Goal: Task Accomplishment & Management: Use online tool/utility

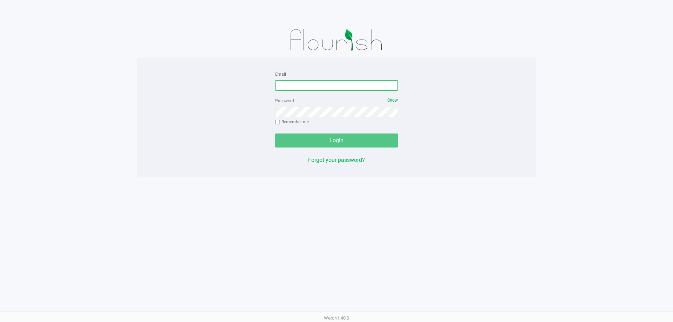
click at [290, 86] on input "Email" at bounding box center [336, 85] width 123 height 11
type input "[EMAIL_ADDRESS][DOMAIN_NAME]"
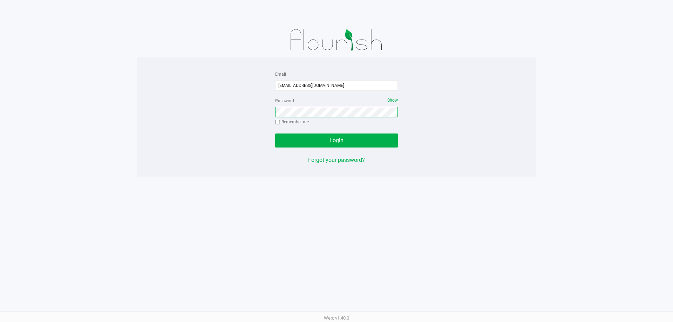
click at [275, 134] on button "Login" at bounding box center [336, 141] width 123 height 14
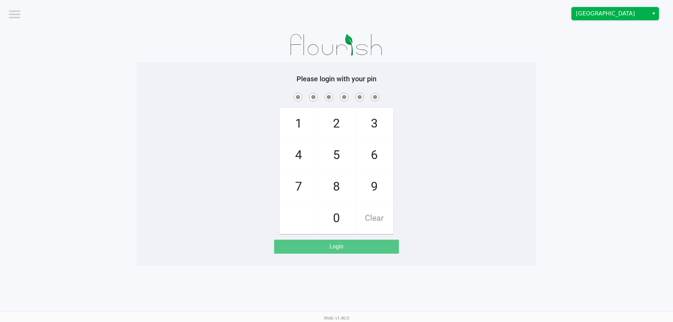
click at [592, 17] on span "Orange Park WC" at bounding box center [610, 13] width 68 height 8
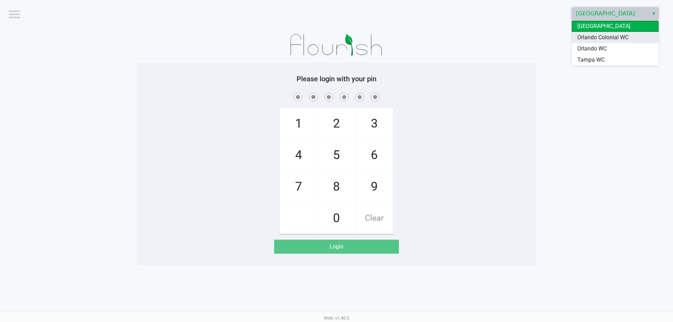
click at [598, 34] on span "Orlando Colonial WC" at bounding box center [603, 37] width 51 height 8
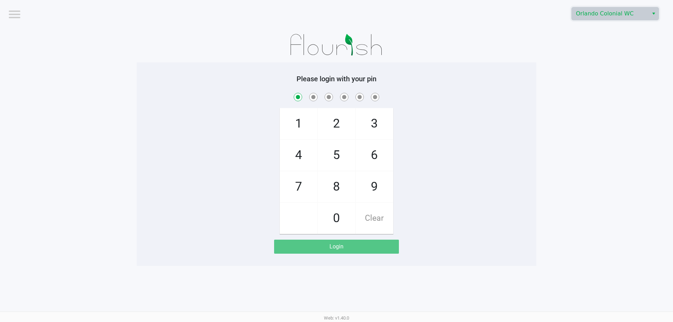
checkbox input "true"
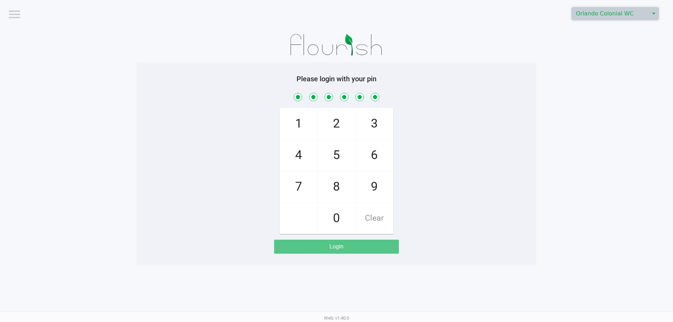
checkbox input "true"
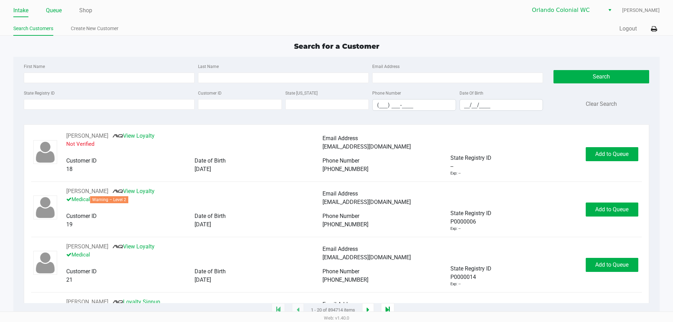
click at [49, 10] on link "Queue" at bounding box center [54, 11] width 16 height 10
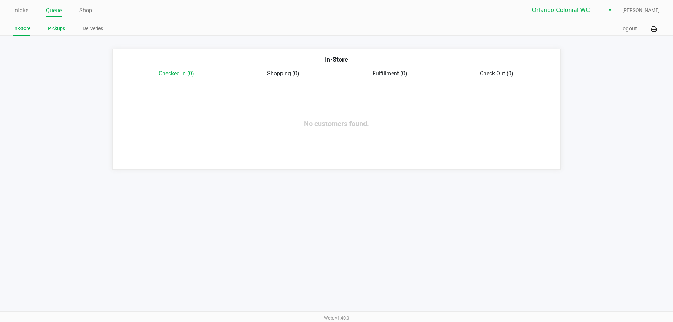
click at [53, 26] on link "Pickups" at bounding box center [56, 28] width 17 height 9
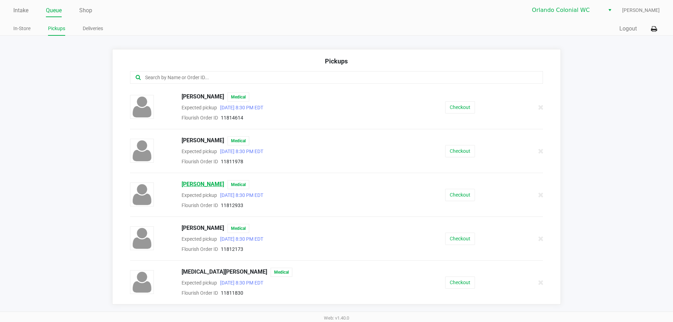
click at [195, 184] on span "NICOLE COCUY" at bounding box center [203, 184] width 42 height 9
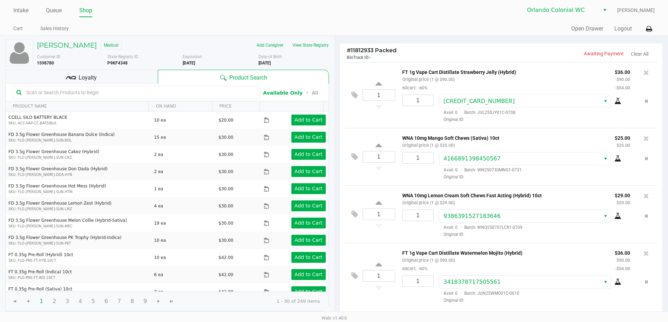
click at [80, 92] on input "text" at bounding box center [139, 92] width 232 height 11
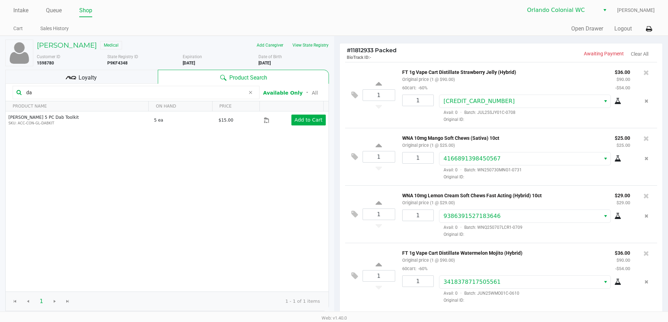
type input "d"
type input "g"
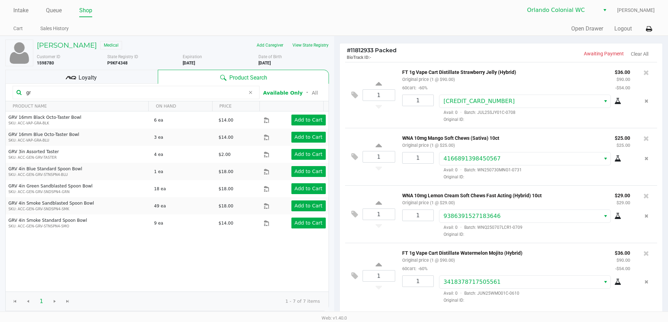
type input "g"
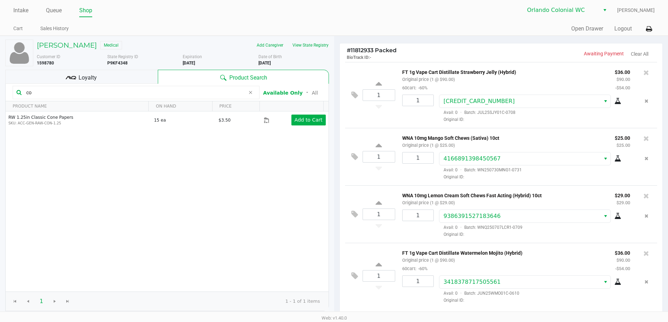
type input "c"
type input "r"
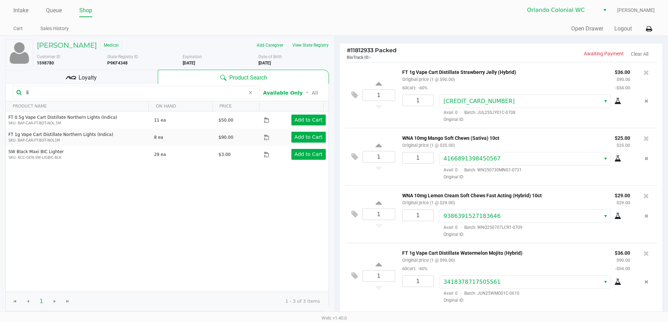
type input "l"
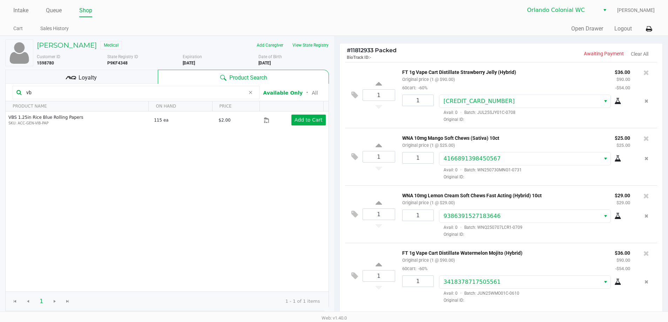
type input "v"
type input "a"
type input "v"
type input "d"
type input "octo"
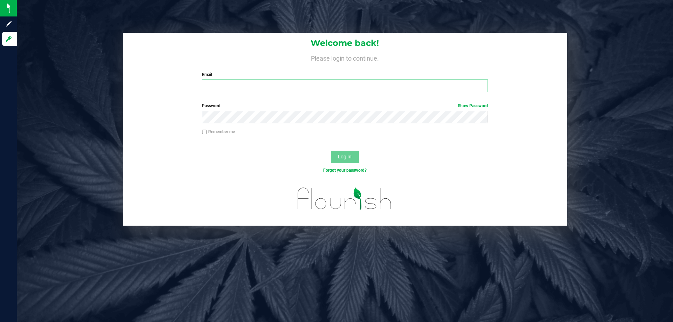
click at [225, 86] on input "Email" at bounding box center [345, 86] width 286 height 13
type input "[EMAIL_ADDRESS][DOMAIN_NAME]"
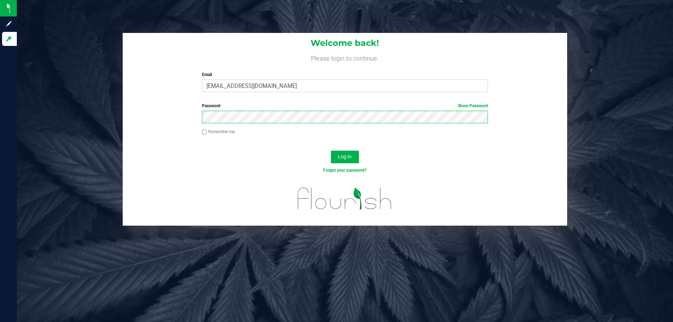
click at [331, 151] on button "Log In" at bounding box center [345, 157] width 28 height 13
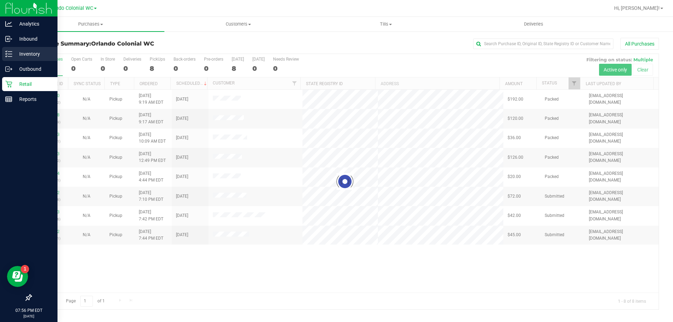
click at [21, 53] on p "Inventory" at bounding box center [33, 54] width 42 height 8
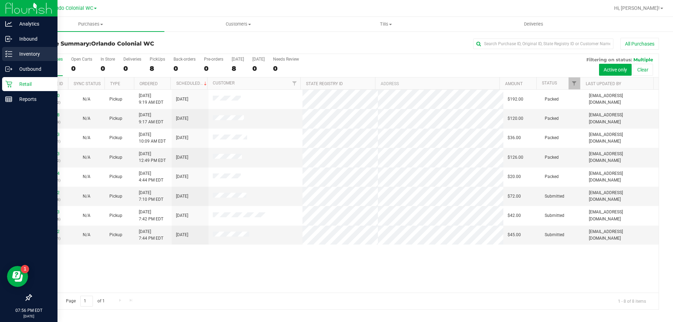
click at [21, 53] on p "Inventory" at bounding box center [33, 54] width 42 height 8
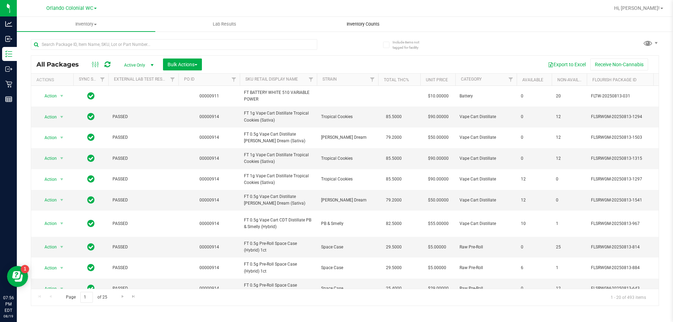
click at [369, 26] on span "Inventory Counts" at bounding box center [363, 24] width 52 height 6
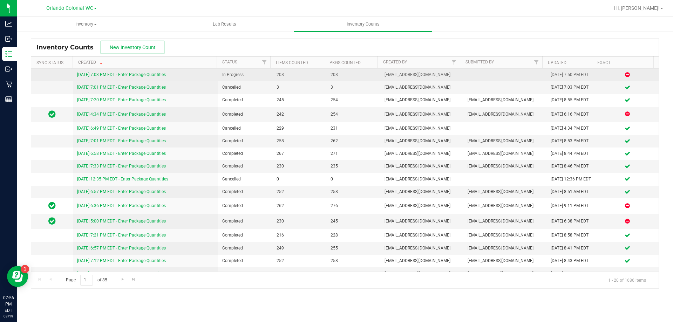
click at [121, 74] on link "8/19/25 7:03 PM EDT - Enter Package Quantities" at bounding box center [121, 74] width 89 height 5
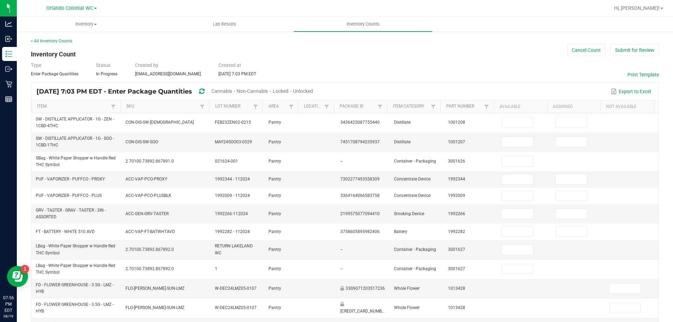
click at [261, 90] on span "Non-Cannabis" at bounding box center [252, 91] width 31 height 6
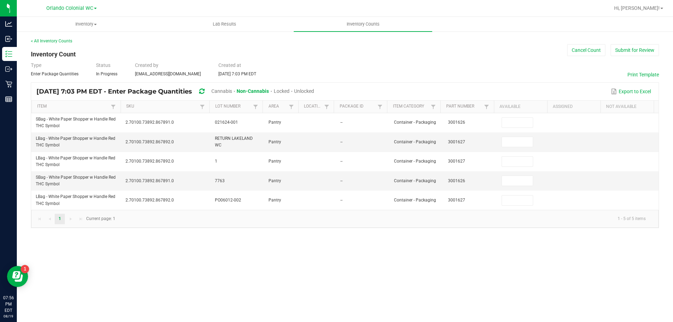
click at [314, 91] on span "Unlocked" at bounding box center [304, 91] width 20 height 6
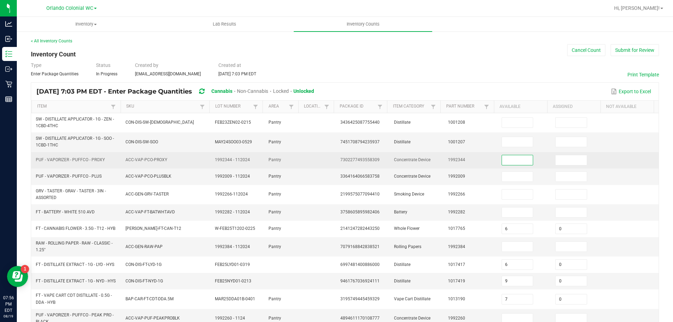
click at [505, 160] on input at bounding box center [517, 160] width 31 height 10
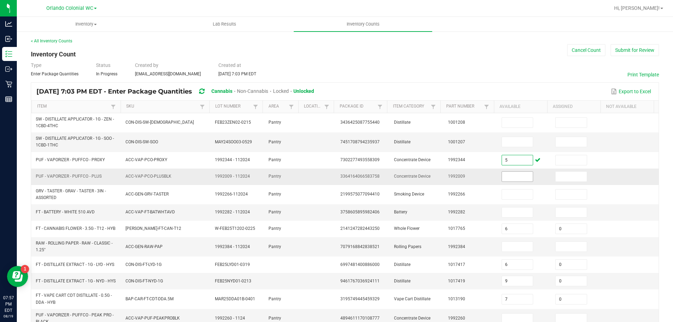
type input "5"
click at [505, 180] on input at bounding box center [517, 177] width 31 height 10
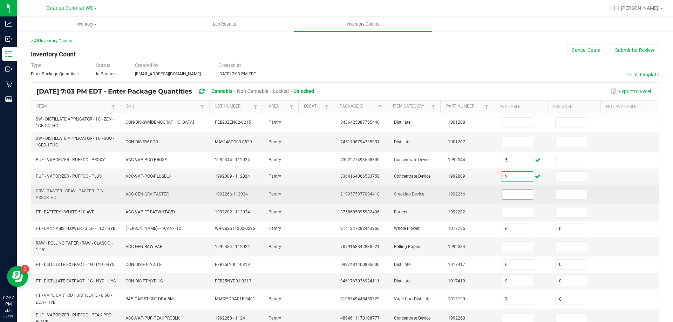
type input "2"
click at [505, 198] on input at bounding box center [517, 195] width 31 height 10
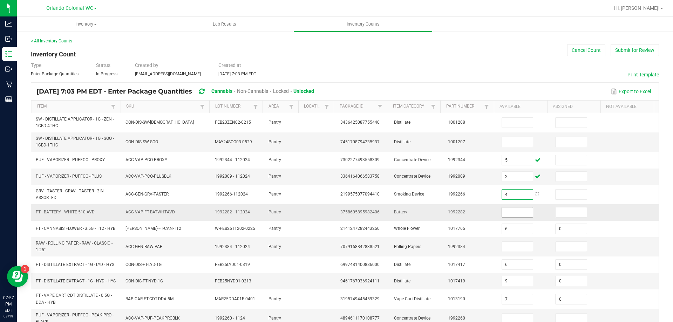
type input "4"
click at [504, 216] on input at bounding box center [517, 213] width 31 height 10
type input "4"
click at [506, 247] on input at bounding box center [517, 247] width 31 height 10
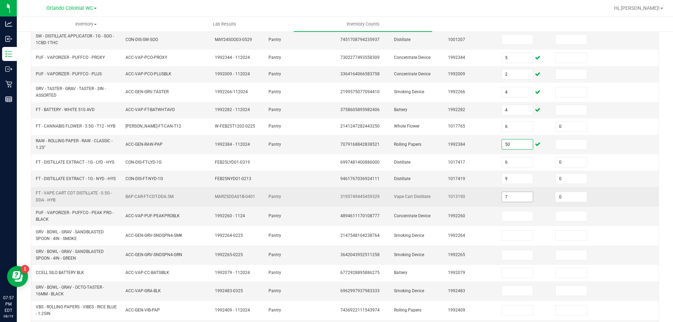
scroll to position [105, 0]
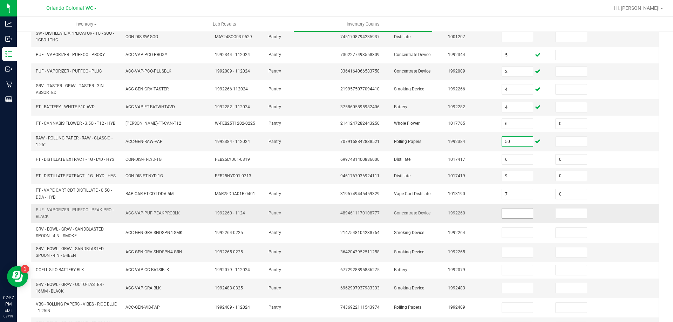
type input "50"
click at [503, 217] on input at bounding box center [517, 214] width 31 height 10
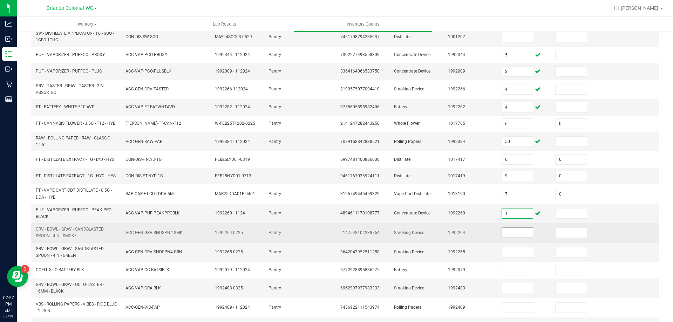
type input "1"
click at [507, 238] on input at bounding box center [517, 233] width 31 height 10
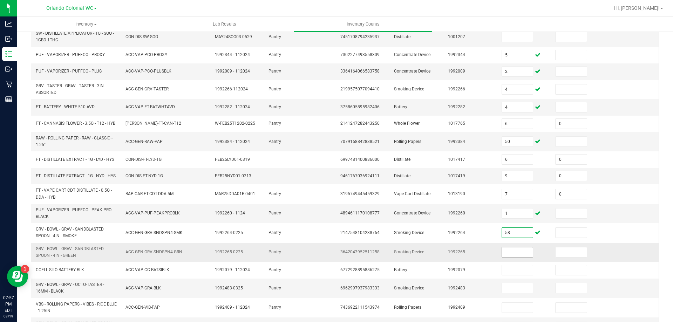
type input "58"
click at [508, 253] on input at bounding box center [517, 253] width 31 height 10
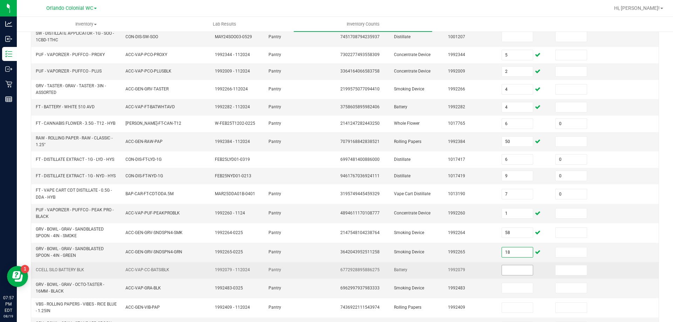
type input "18"
click at [506, 275] on input at bounding box center [517, 270] width 31 height 10
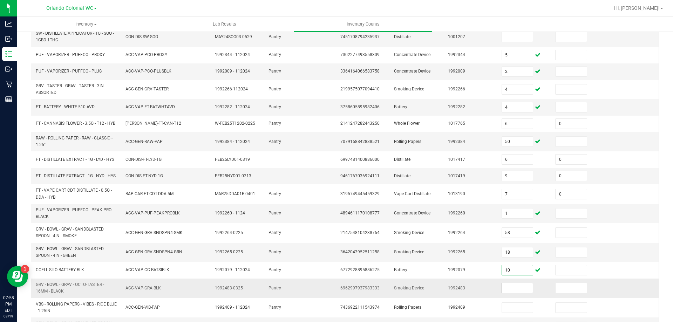
type input "10"
click at [505, 292] on input at bounding box center [517, 288] width 31 height 10
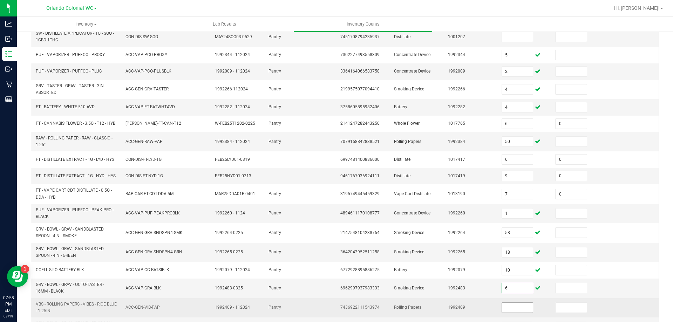
type input "6"
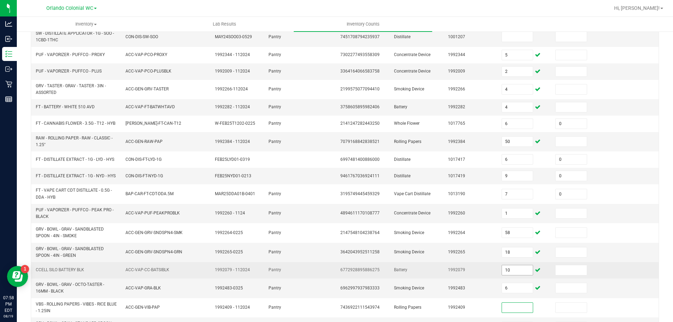
drag, startPoint x: 499, startPoint y: 311, endPoint x: 501, endPoint y: 271, distance: 40.7
click at [502, 311] on input at bounding box center [517, 308] width 31 height 10
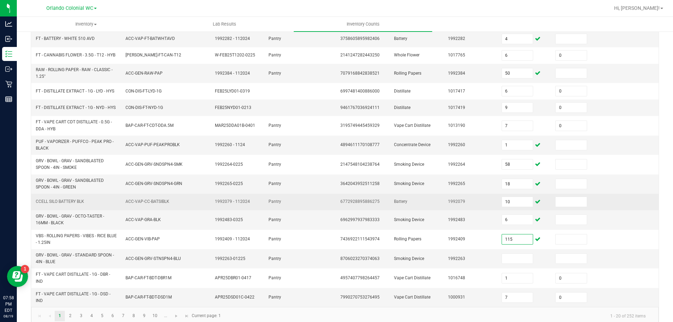
scroll to position [187, 0]
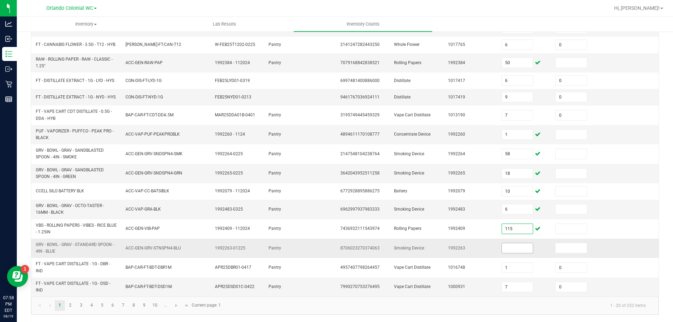
type input "115"
drag, startPoint x: 503, startPoint y: 249, endPoint x: 508, endPoint y: 237, distance: 12.7
click at [503, 248] on input at bounding box center [517, 248] width 31 height 10
type input "1"
click at [72, 306] on link "2" at bounding box center [70, 306] width 10 height 11
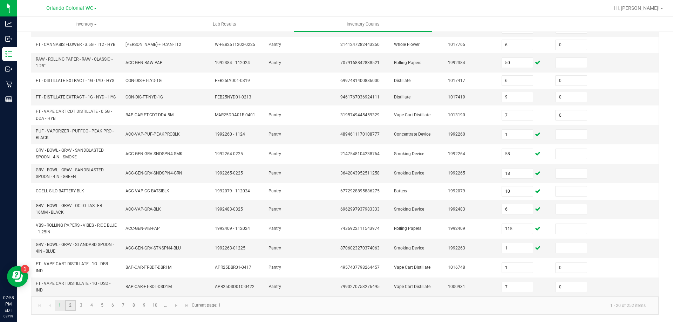
type input "7"
type input "5"
type input "9"
type input "4"
type input "5"
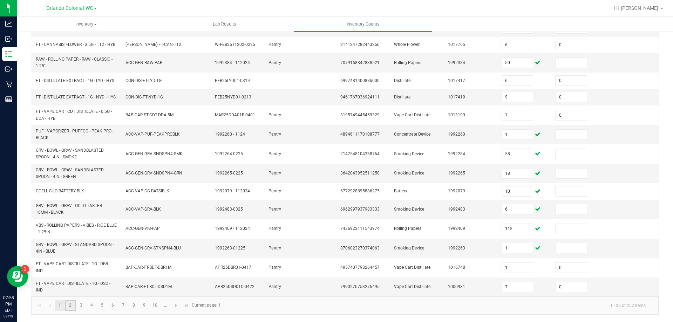
type input "0"
type input "8"
type input "18"
type input "0"
type input "3"
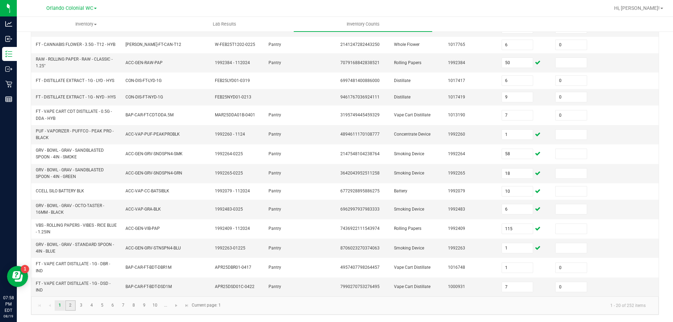
type input "5"
type input "4"
type input "0"
type input "1"
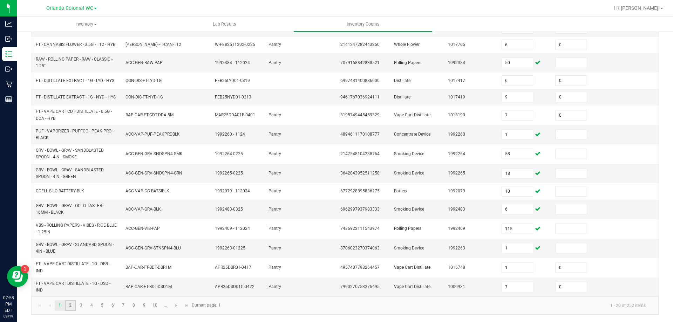
type input "0"
type input "3"
type input "0"
type input "3"
type input "0"
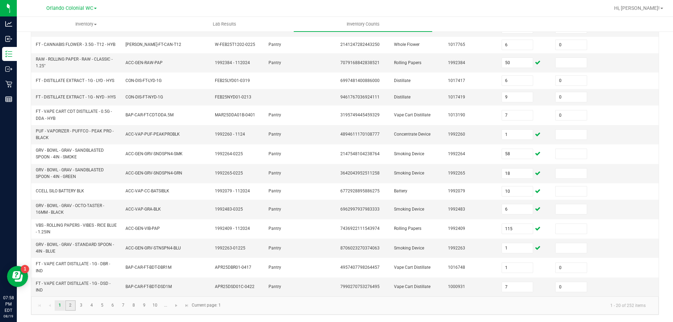
type input "0"
type input "9"
type input "11"
type input "0"
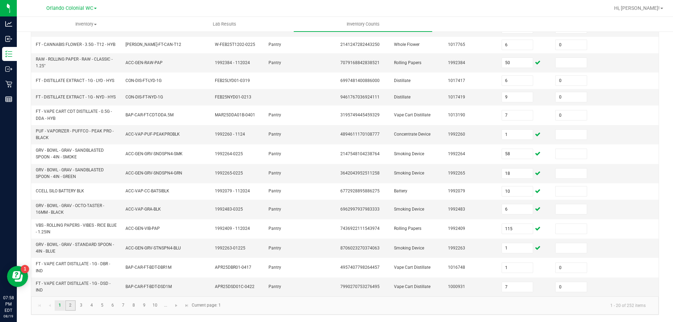
type input "0"
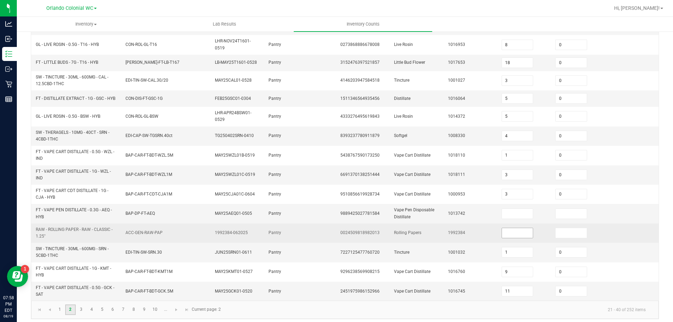
scroll to position [196, 0]
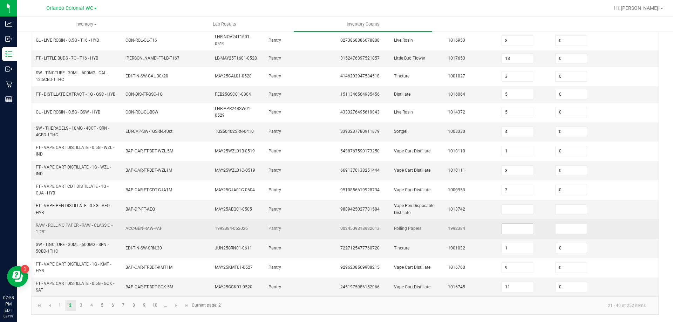
click at [503, 229] on input at bounding box center [517, 229] width 31 height 10
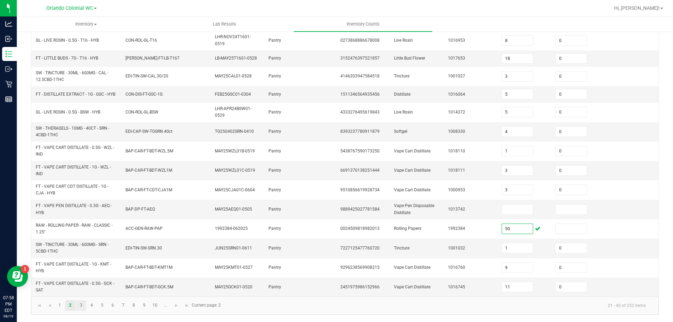
type input "50"
click at [81, 307] on link "3" at bounding box center [81, 306] width 10 height 11
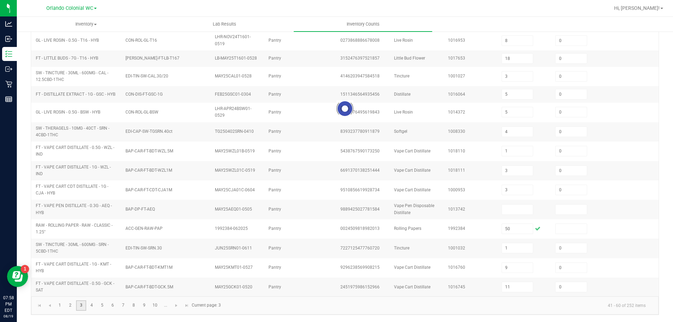
type input "9"
type input "2"
type input "5"
type input "7"
type input "3"
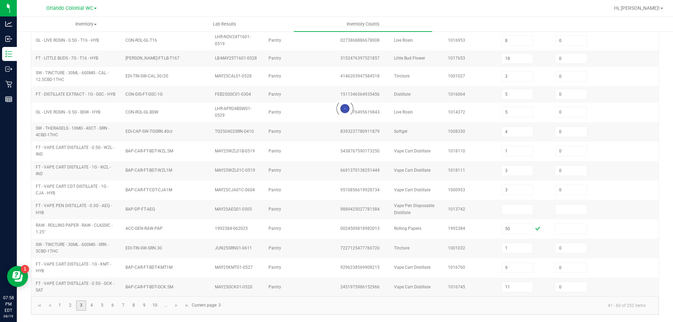
type input "4"
type input "1"
type input "8"
type input "11"
type input "20"
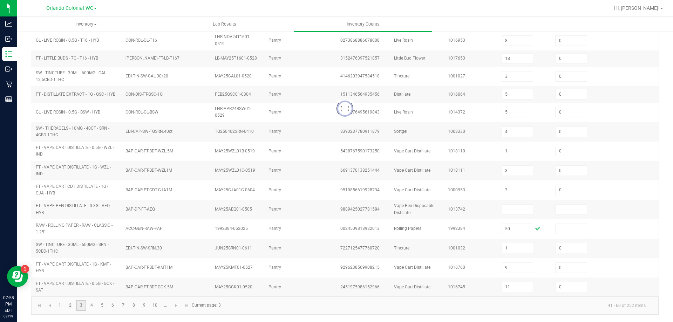
type input "2"
type input "1"
type input "12"
type input "5"
type input "0"
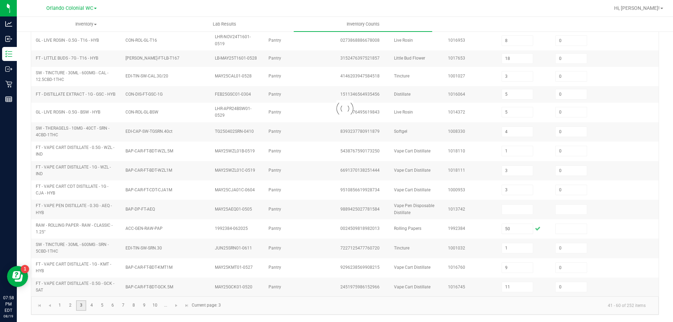
type input "6"
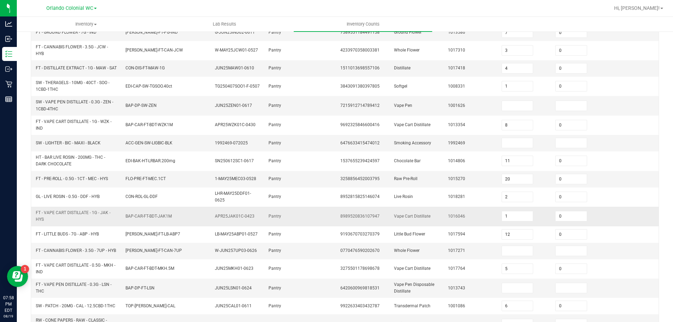
scroll to position [49, 0]
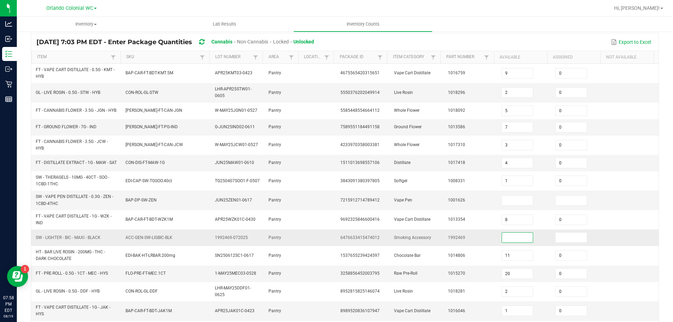
click at [504, 243] on input at bounding box center [517, 238] width 31 height 10
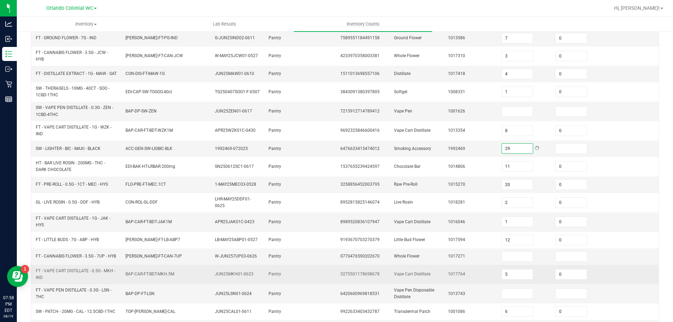
scroll to position [155, 0]
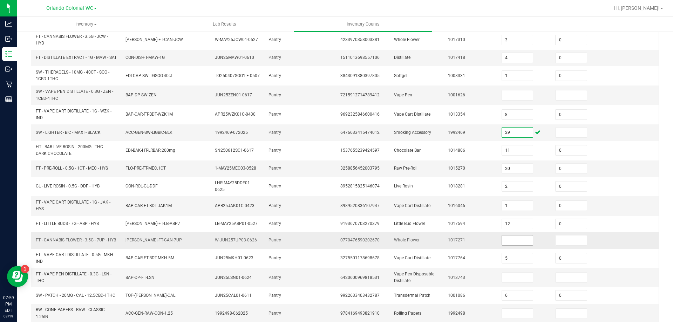
type input "29"
click at [504, 245] on input at bounding box center [517, 241] width 31 height 10
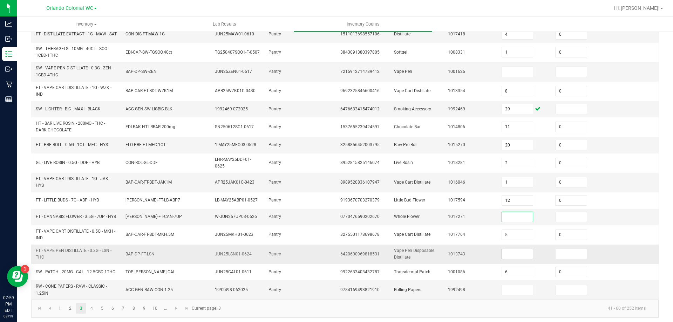
scroll to position [190, 0]
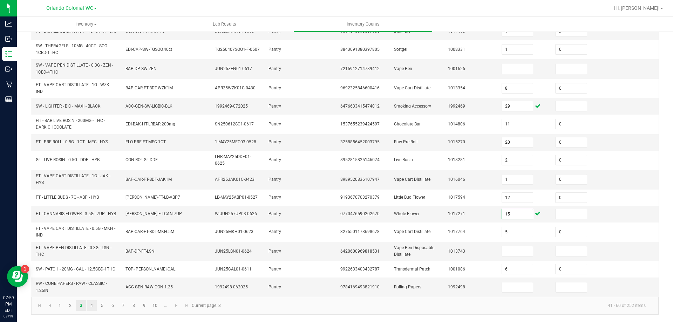
type input "15"
click at [90, 305] on link "4" at bounding box center [92, 306] width 10 height 11
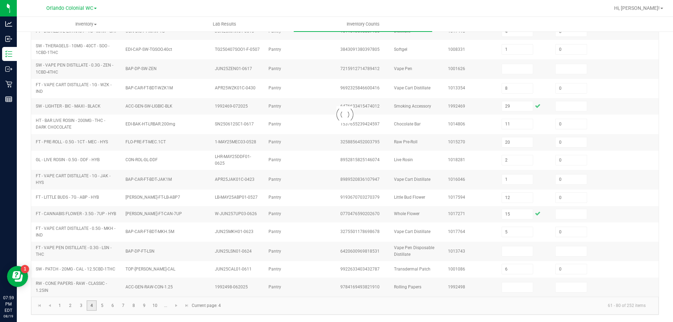
type input "12"
type input "19"
type input "2"
type input "5"
type input "6"
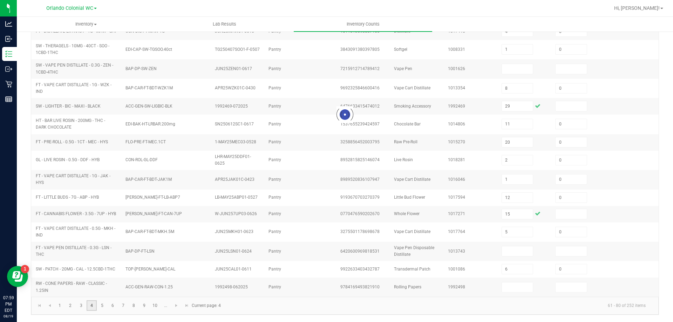
type input "6"
type input "3"
type input "0"
type input "3"
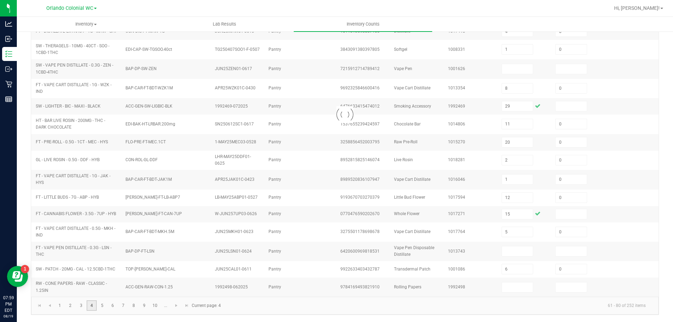
type input "5"
type input "0"
type input "2"
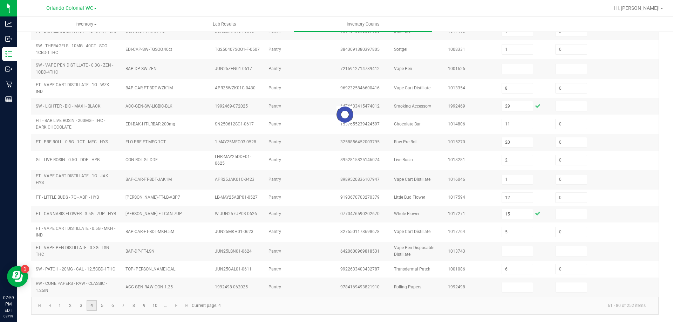
type input "1"
type input "0"
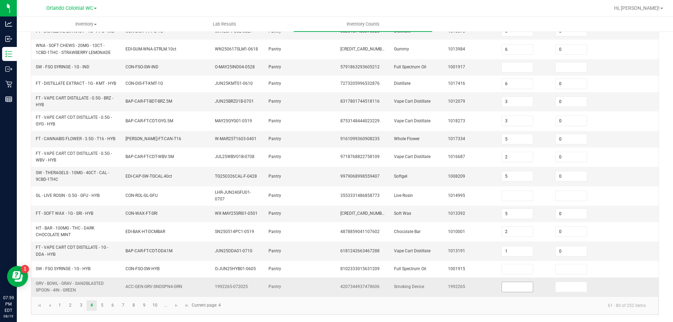
click at [506, 286] on input at bounding box center [517, 287] width 31 height 10
type input "18"
click at [101, 306] on link "5" at bounding box center [102, 306] width 10 height 11
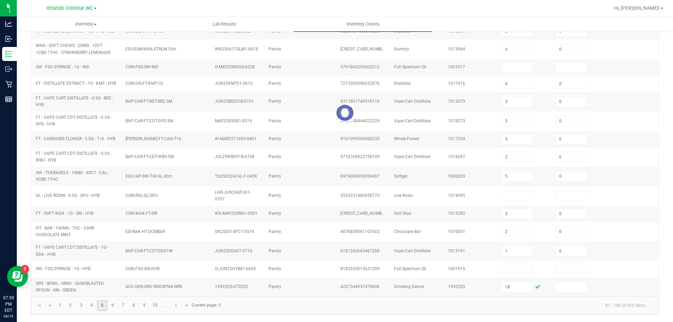
type input "12"
type input "4"
type input "1"
type input "18"
type input "46"
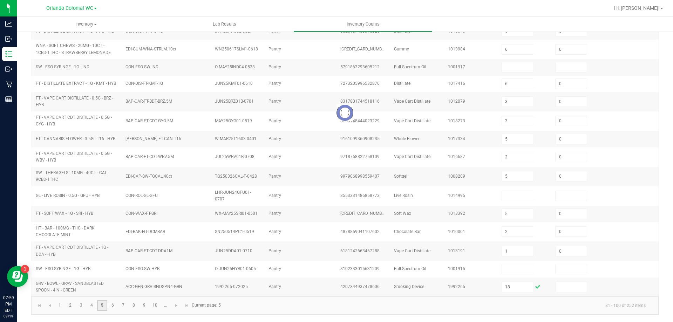
type input "19"
type input "0"
type input "7"
type input "2"
type input "8"
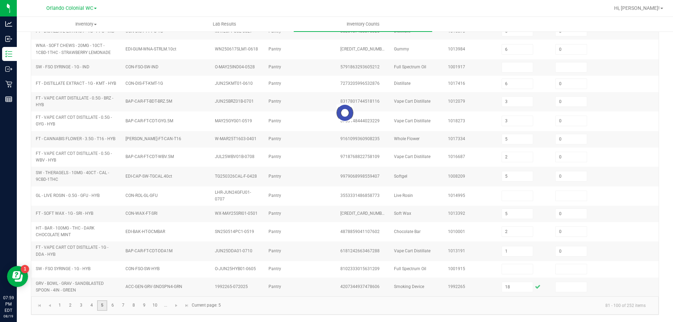
type input "11"
type input "4"
type input "0"
type input "4"
type input "6"
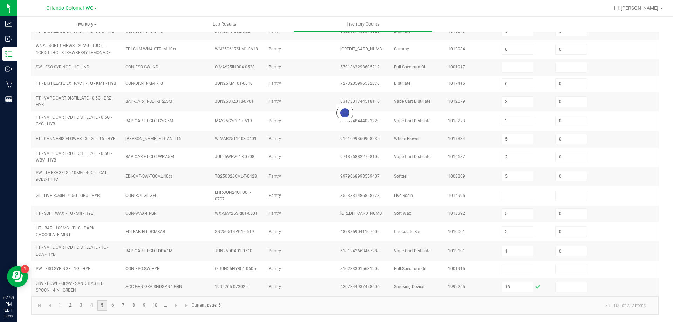
type input "0"
type input "2"
type input "0"
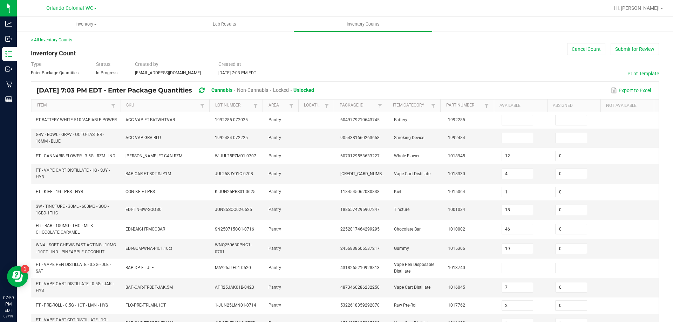
scroll to position [0, 0]
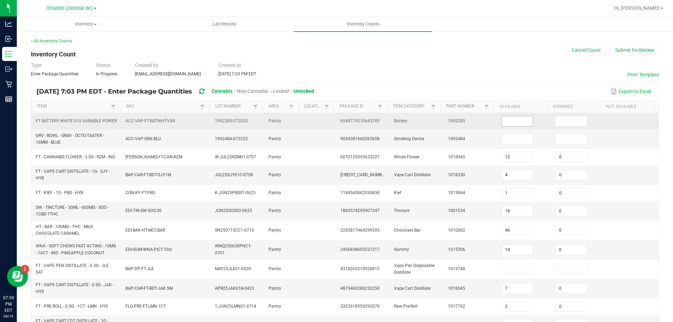
click at [507, 122] on input at bounding box center [517, 121] width 31 height 10
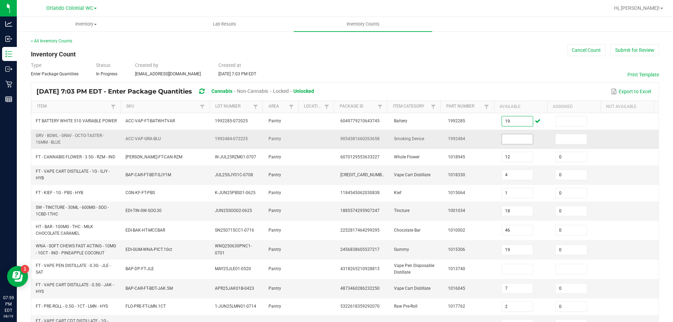
type input "19"
click at [511, 142] on input at bounding box center [517, 139] width 31 height 10
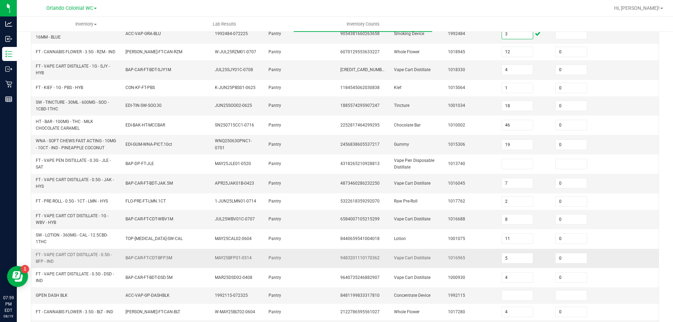
scroll to position [140, 0]
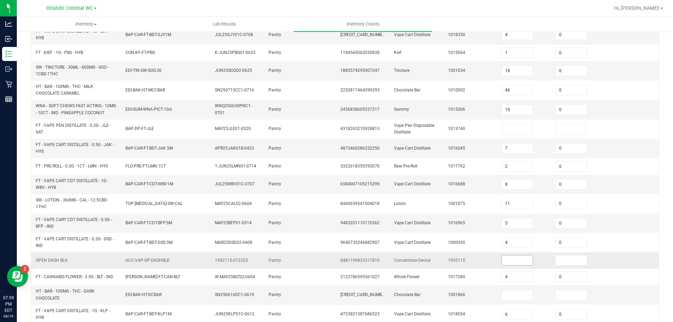
type input "3"
click at [507, 265] on input at bounding box center [517, 261] width 31 height 10
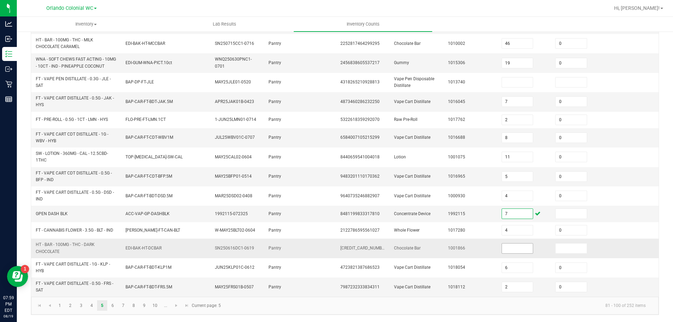
type input "7"
click at [507, 245] on input at bounding box center [517, 249] width 31 height 10
type input "49"
click at [111, 307] on link "6" at bounding box center [113, 306] width 10 height 11
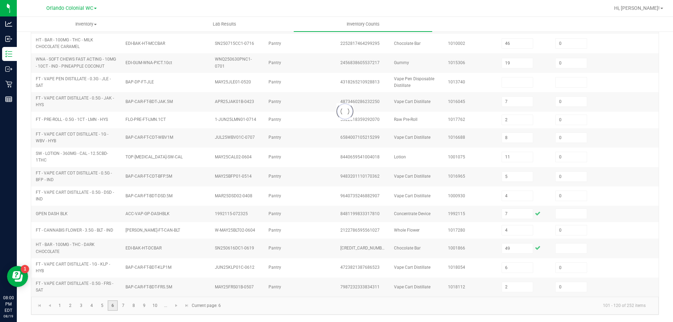
type input "6"
type input "1"
type input "6"
type input "2"
type input "29"
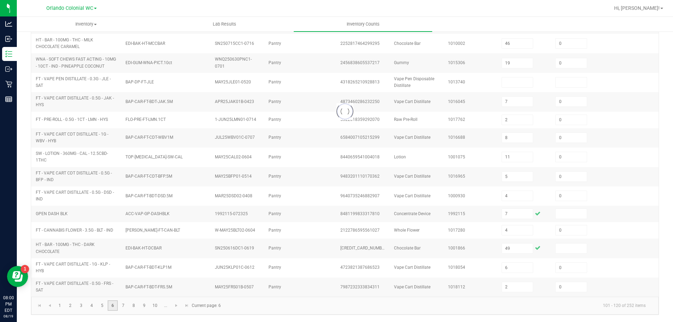
type input "0"
type input "4"
type input "8"
type input "12"
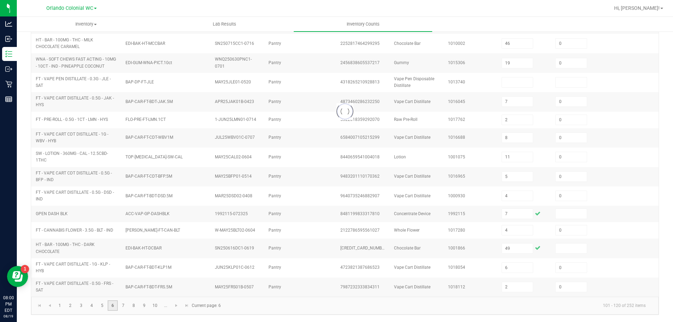
type input "7"
type input "2"
type input "0"
type input "1"
type input "9"
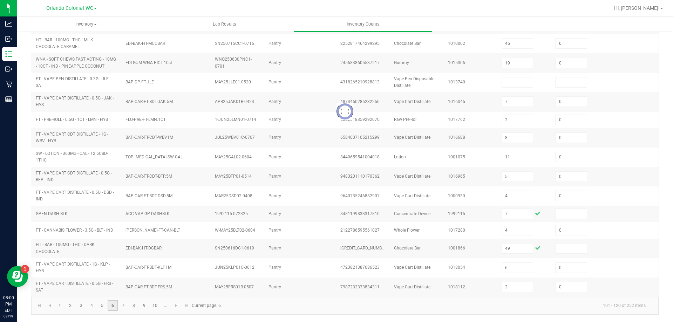
type input "0"
type input "5"
type input "3"
type input "0"
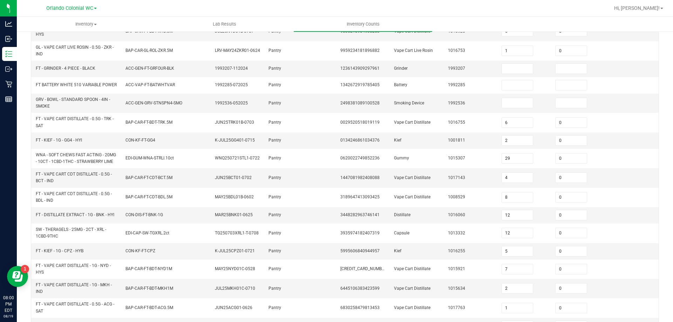
scroll to position [18, 0]
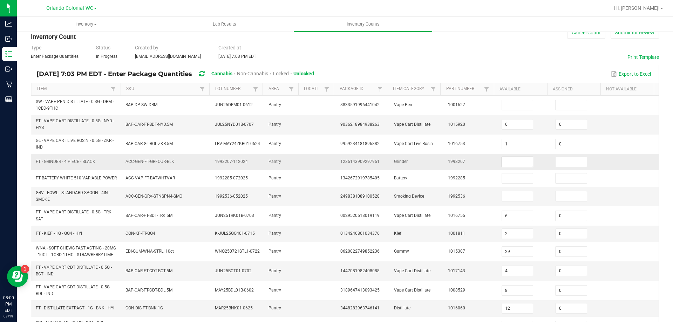
click at [508, 162] on input at bounding box center [517, 162] width 31 height 10
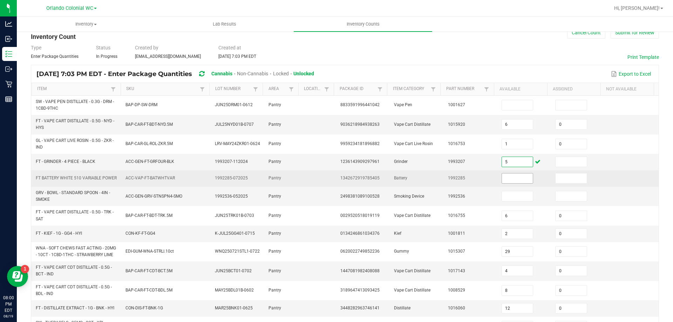
type input "5"
click at [502, 179] on input at bounding box center [517, 179] width 31 height 10
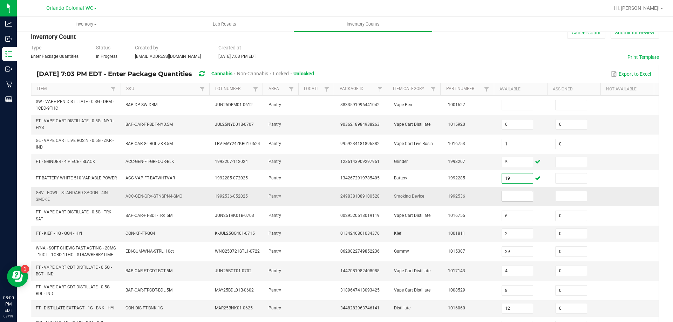
type input "19"
click at [503, 200] on input at bounding box center [517, 196] width 31 height 10
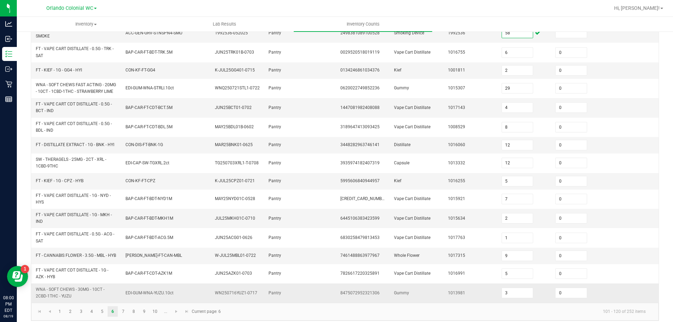
scroll to position [193, 0]
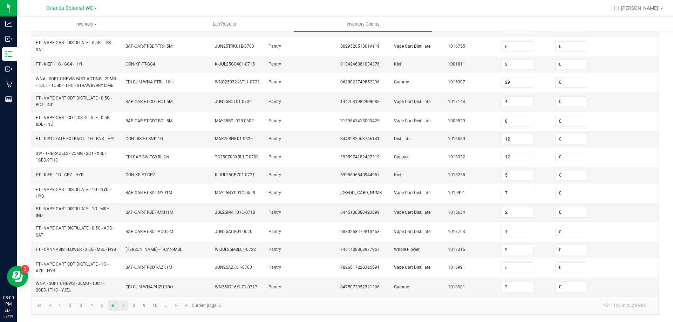
type input "58"
click at [121, 304] on link "7" at bounding box center [123, 306] width 10 height 11
type input "1"
type input "4"
type input "3"
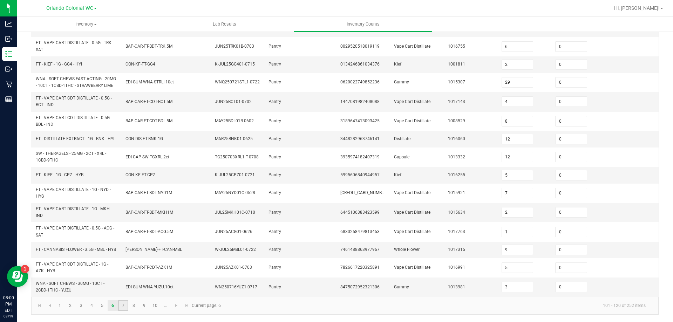
type input "5"
type input "0"
type input "7"
type input "11"
type input "2"
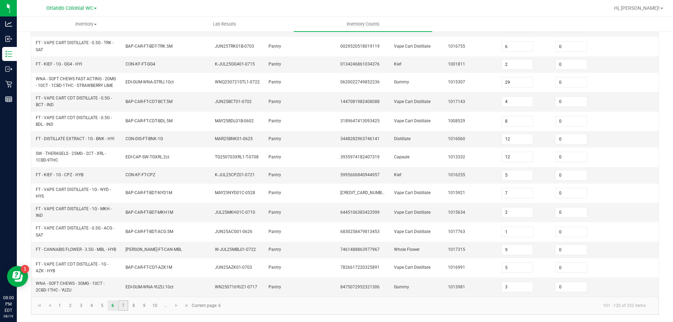
type input "8"
type input "3"
type input "16"
type input "4"
type input "8"
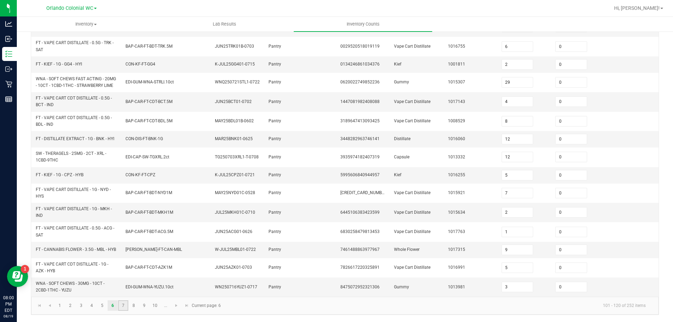
type input "6"
type input "11"
type input "2"
type input "12"
type input "0"
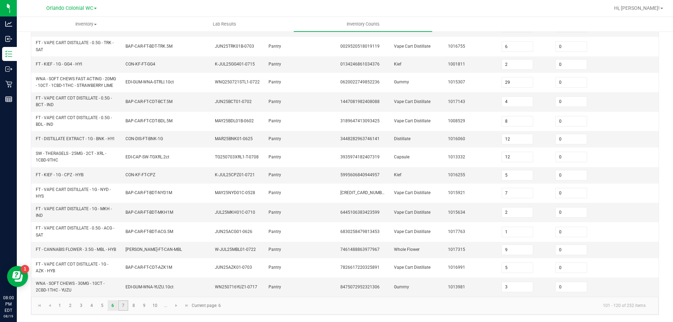
type input "0"
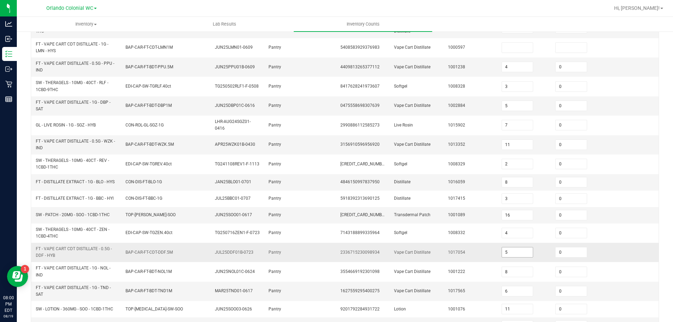
scroll to position [49, 0]
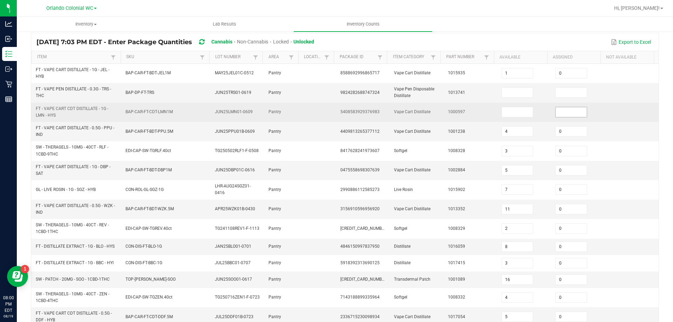
click at [566, 112] on input at bounding box center [571, 112] width 31 height 10
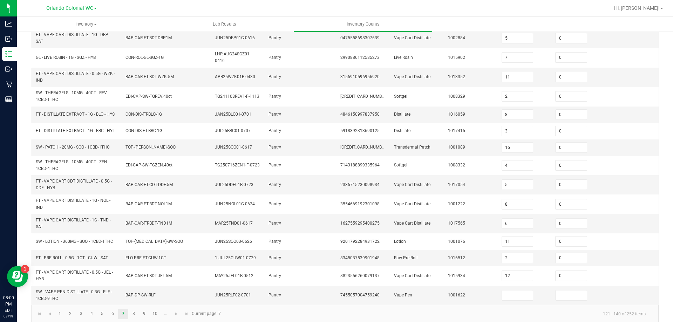
scroll to position [190, 0]
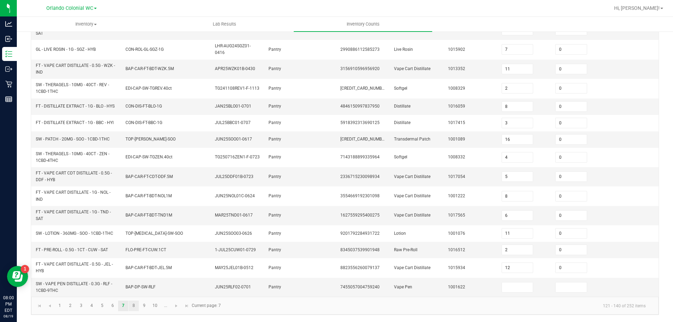
type input "1"
click at [132, 305] on link "8" at bounding box center [134, 306] width 10 height 11
type input "34"
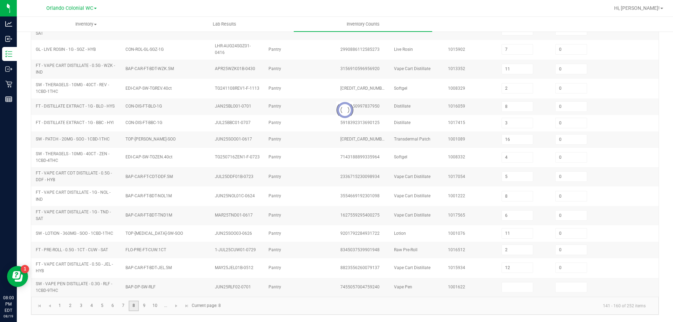
type input "2"
type input "10"
type input "3"
type input "4"
type input "12"
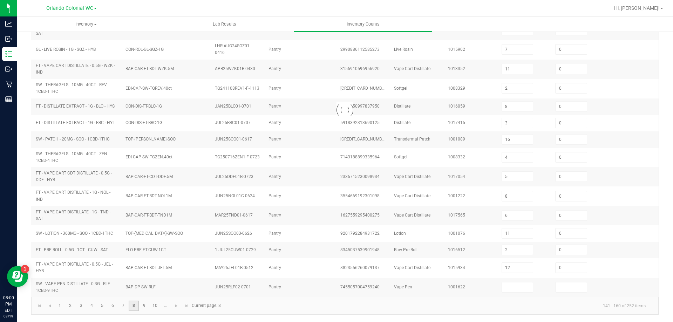
type input "19"
type input "3"
type input "9"
type input "10"
type input "9"
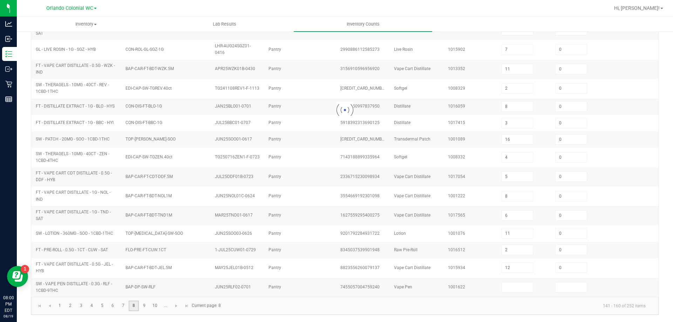
type input "2"
type input "8"
type input "7"
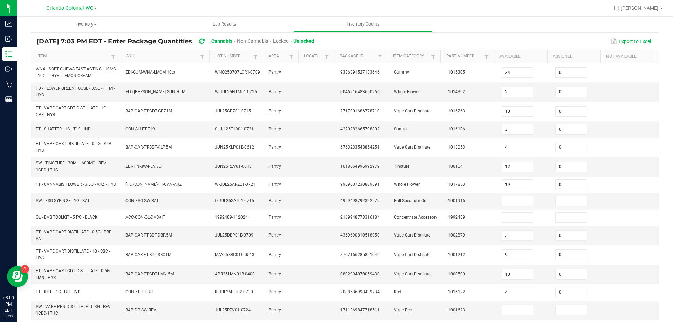
scroll to position [12, 0]
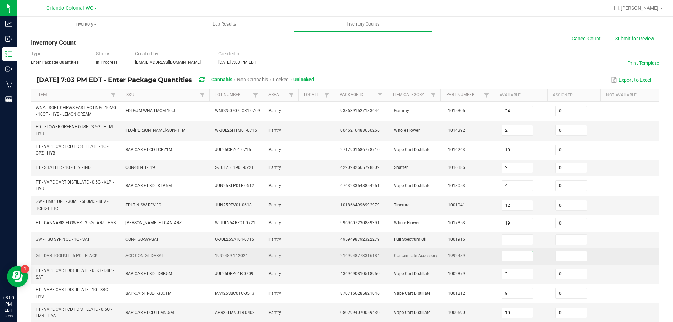
click at [509, 261] on input at bounding box center [517, 256] width 31 height 10
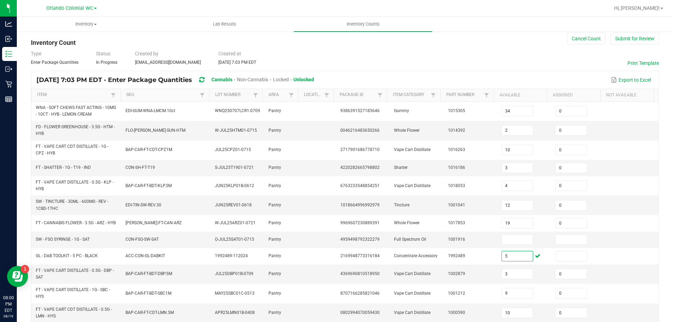
scroll to position [187, 0]
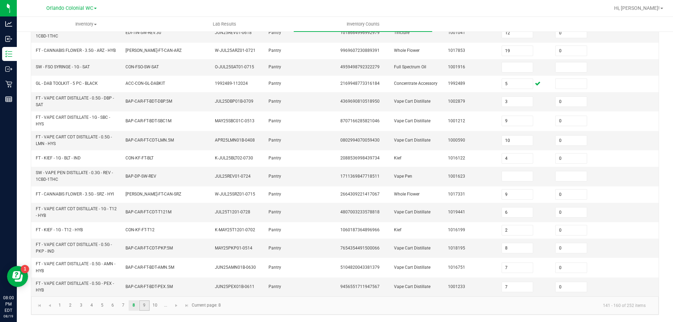
click at [143, 305] on link "9" at bounding box center [144, 306] width 10 height 11
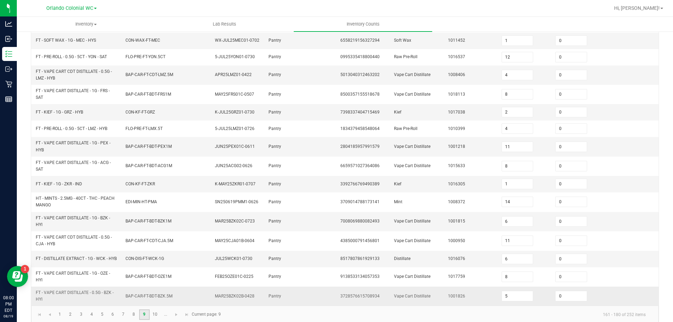
scroll to position [181, 0]
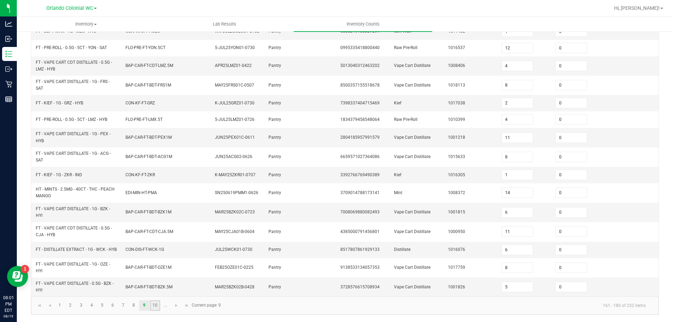
click at [155, 308] on link "10" at bounding box center [155, 306] width 10 height 11
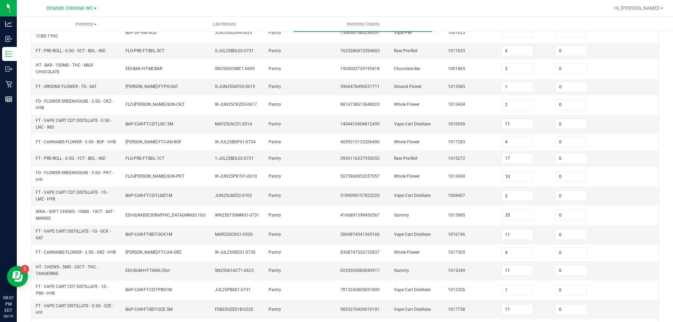
scroll to position [193, 0]
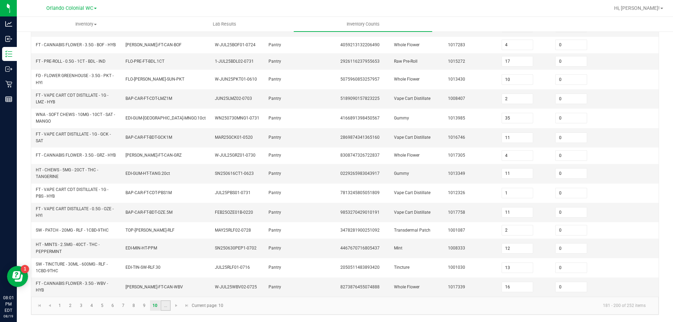
click at [165, 307] on link "..." at bounding box center [166, 306] width 10 height 11
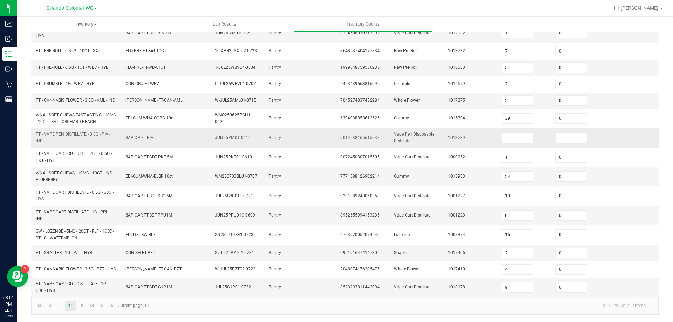
scroll to position [184, 0]
click at [83, 305] on link "12" at bounding box center [81, 306] width 10 height 11
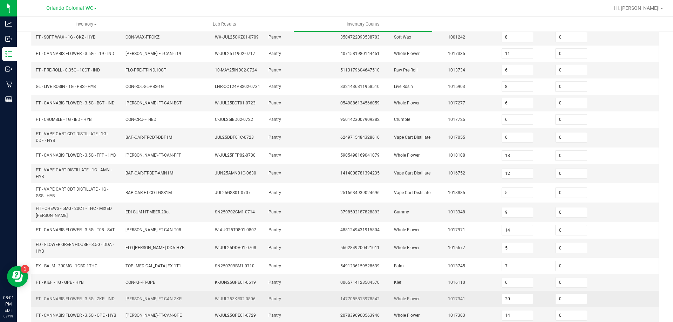
scroll to position [172, 0]
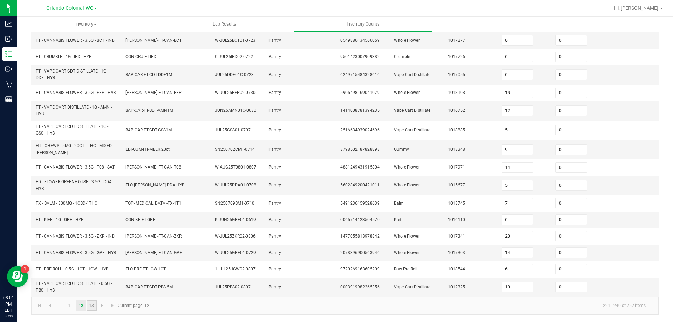
click at [92, 308] on link "13" at bounding box center [92, 306] width 10 height 11
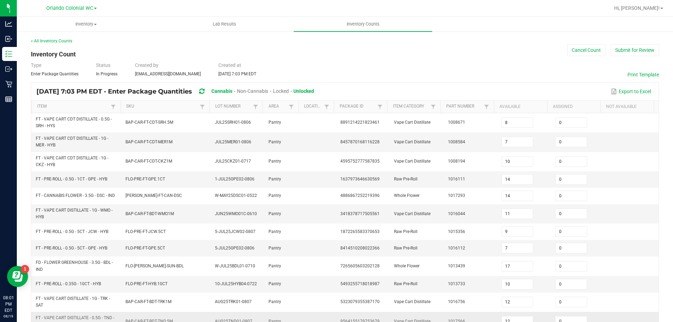
scroll to position [34, 0]
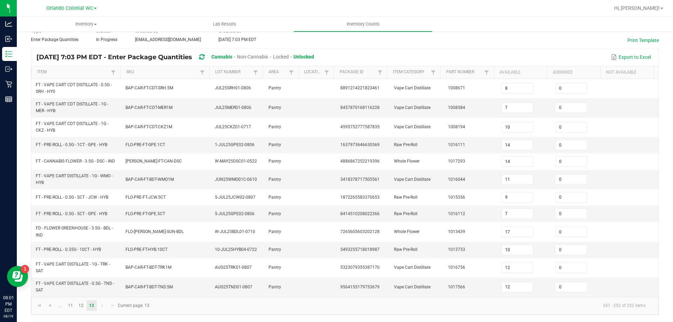
click at [298, 43] on div "< All Inventory Counts Inventory Count Cancel Count Submit for Review Type Ente…" at bounding box center [345, 160] width 628 height 312
